Goal: Transaction & Acquisition: Download file/media

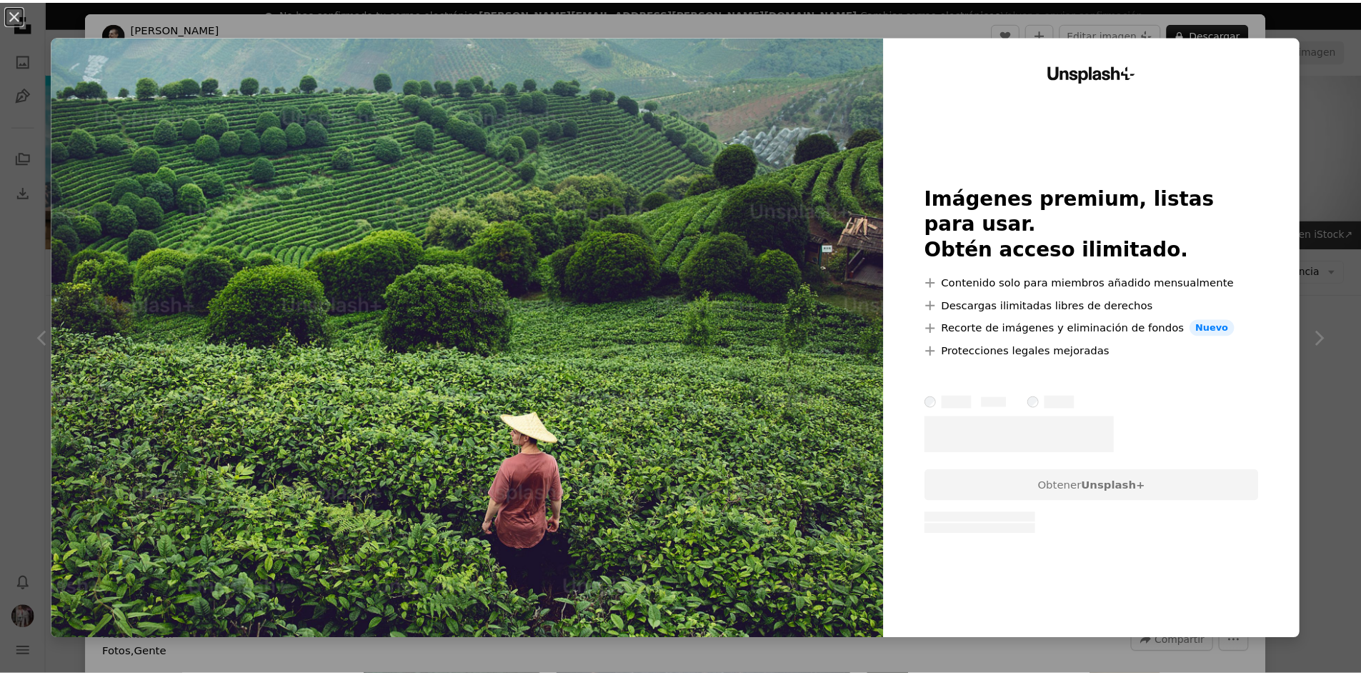
scroll to position [3930, 0]
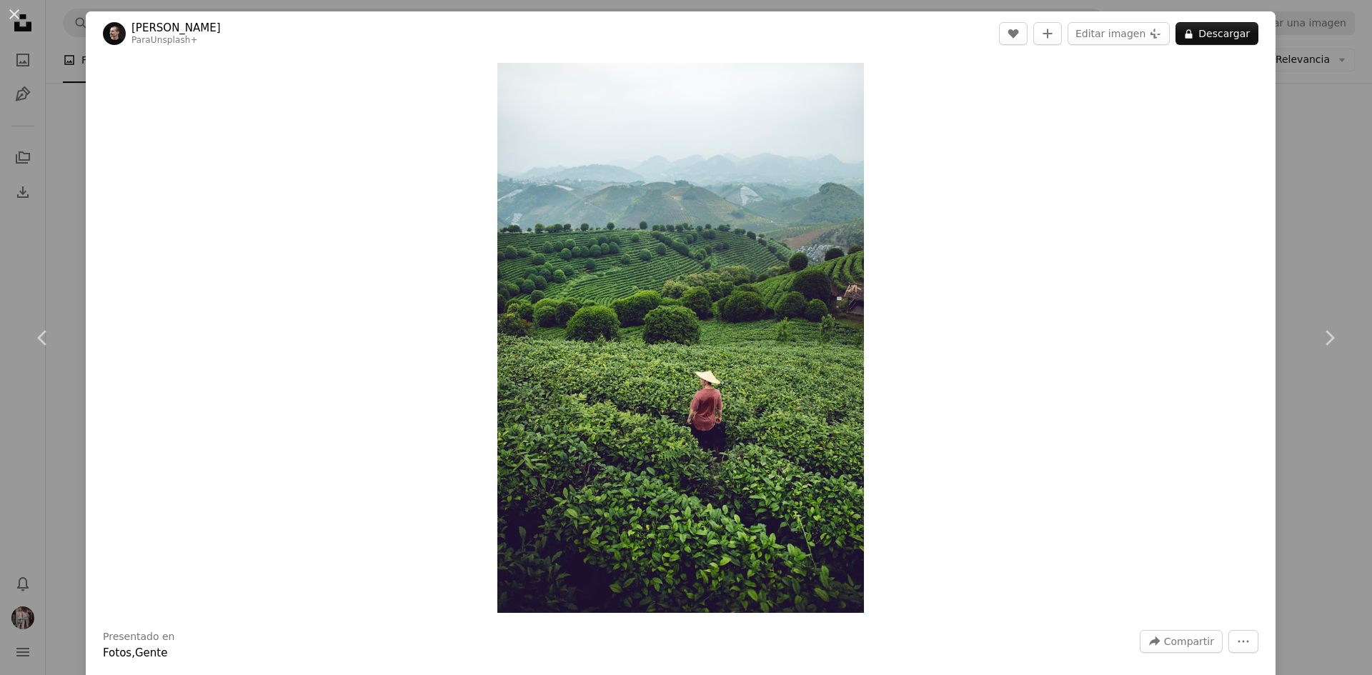
click at [1264, 156] on div "Zoom in" at bounding box center [681, 338] width 1190 height 564
click at [1269, 159] on div "An X shape Chevron left Chevron right [PERSON_NAME] Para Unsplash+ A heart A pl…" at bounding box center [686, 337] width 1372 height 675
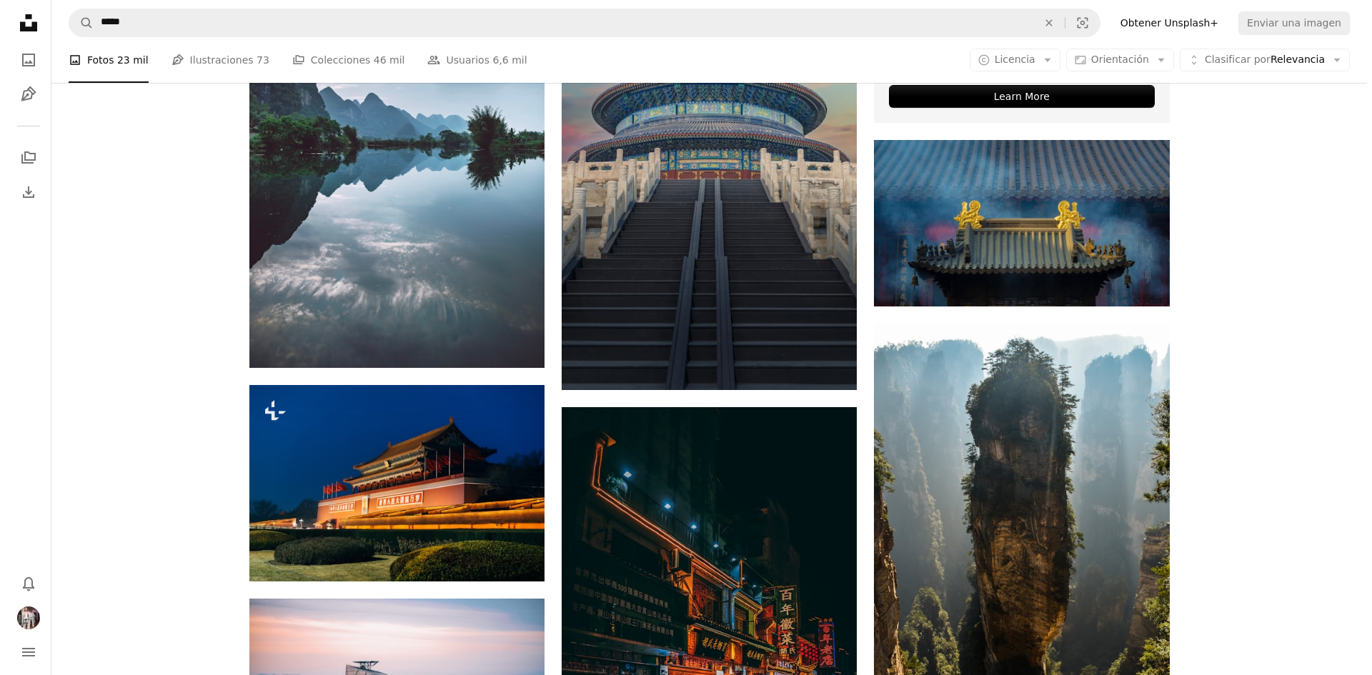
scroll to position [6216, 0]
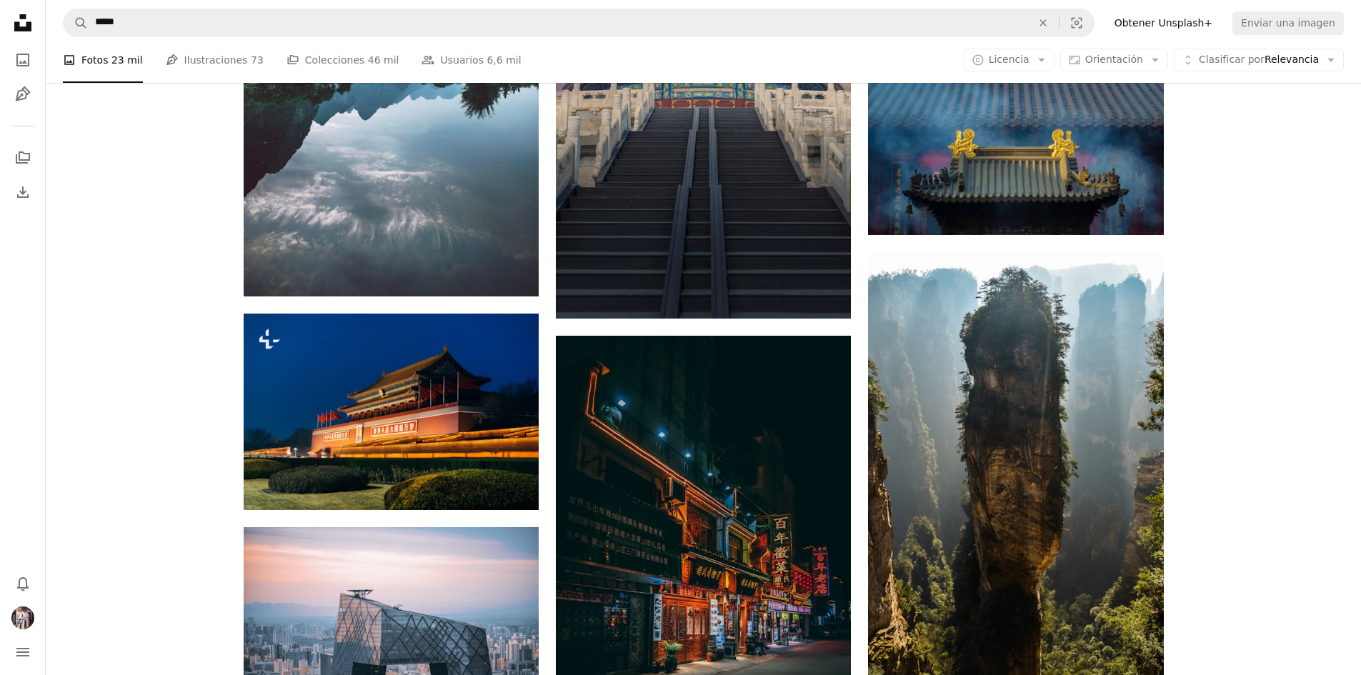
drag, startPoint x: 1123, startPoint y: 410, endPoint x: 1268, endPoint y: 321, distance: 170.9
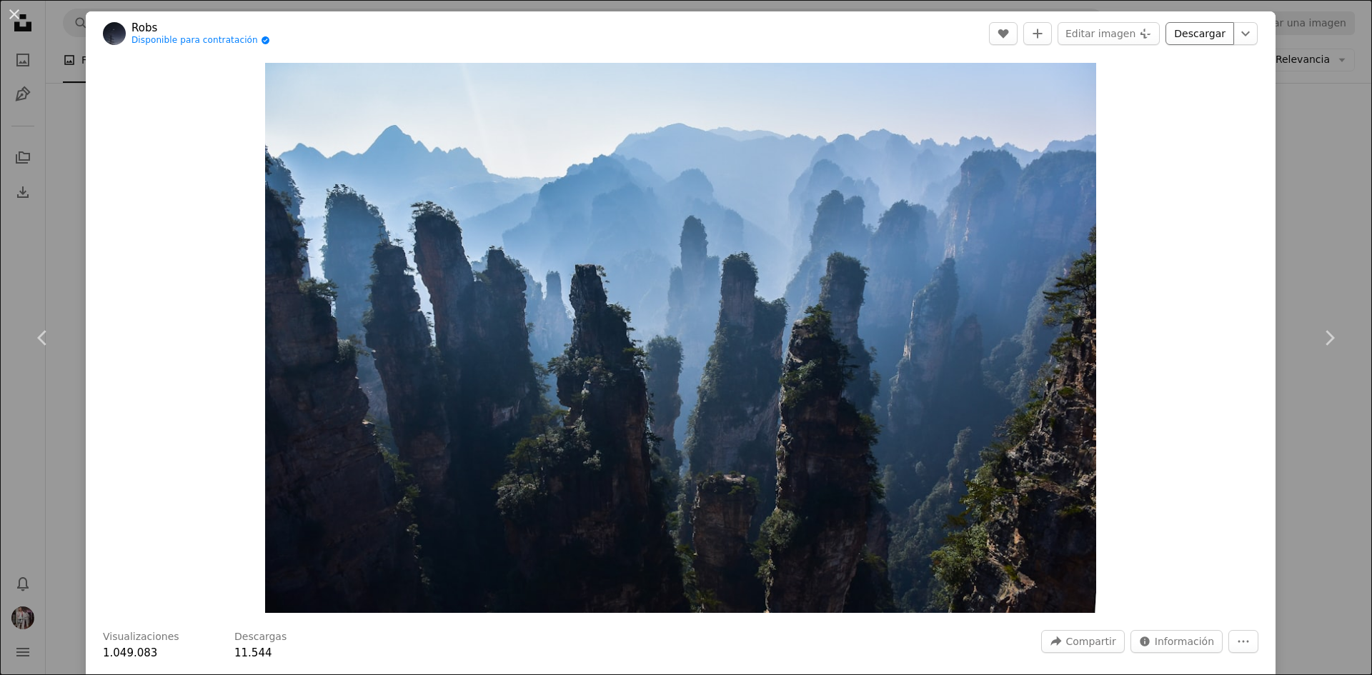
click at [1208, 36] on link "Descargar" at bounding box center [1199, 33] width 69 height 23
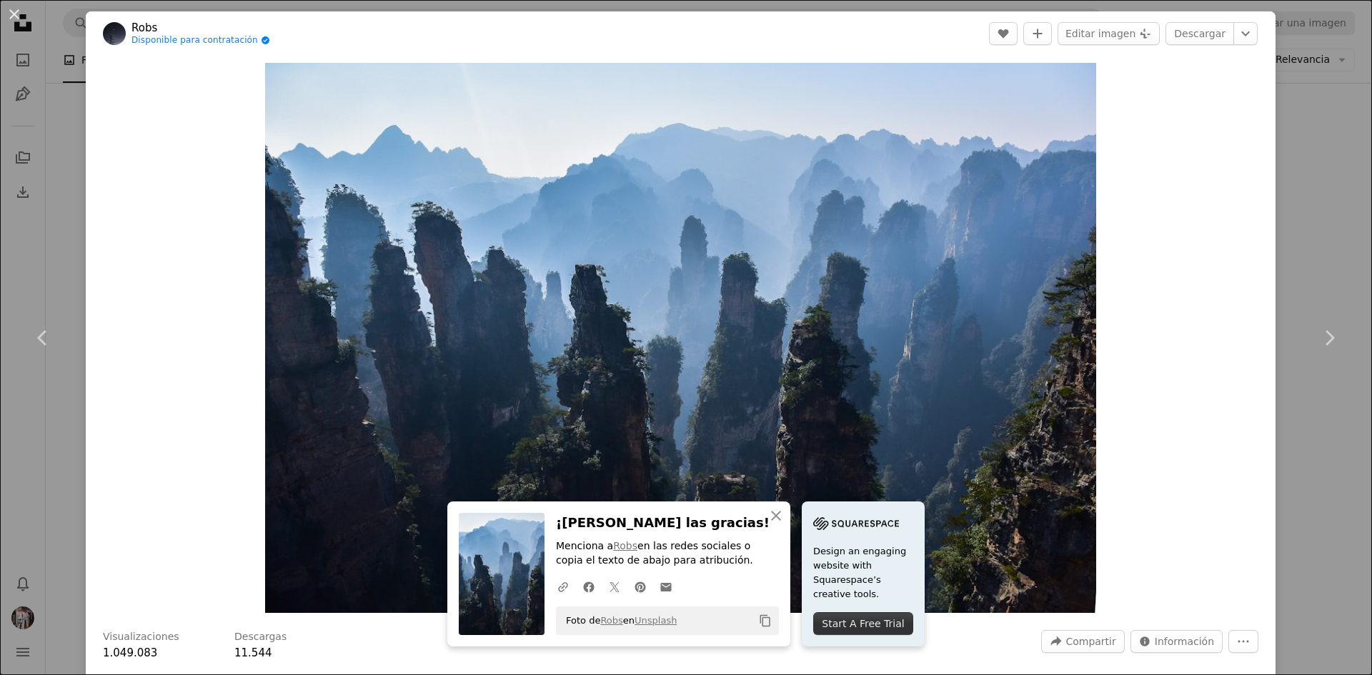
click at [1222, 132] on div "Zoom in" at bounding box center [681, 338] width 1190 height 564
click at [1241, 31] on icon "Elegir el tamaño de descarga" at bounding box center [1245, 33] width 9 height 5
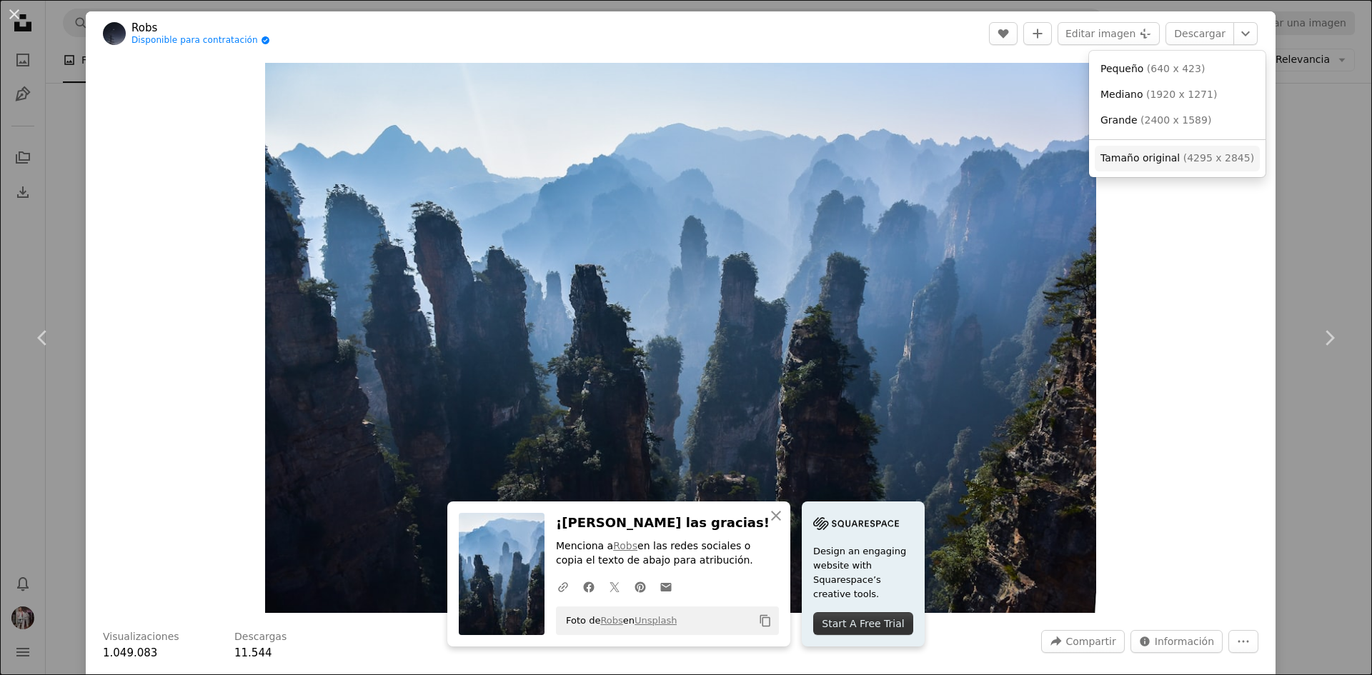
click at [1193, 159] on span "( 4295 x 2845 )" at bounding box center [1218, 157] width 71 height 11
